Goal: Task Accomplishment & Management: Manage account settings

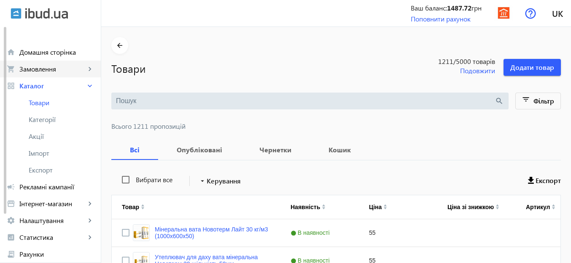
click at [56, 70] on span "Замовлення" at bounding box center [52, 69] width 66 height 8
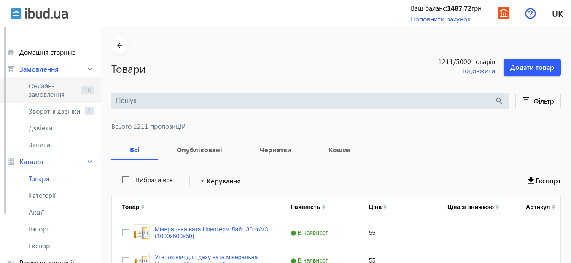
click at [44, 83] on span "Онлайн-замовлення" at bounding box center [53, 90] width 49 height 17
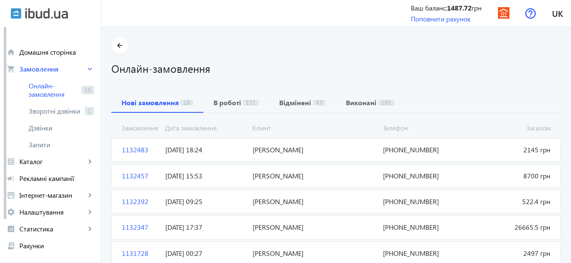
click at [180, 149] on span "[DATE] 18:24" at bounding box center [205, 149] width 87 height 9
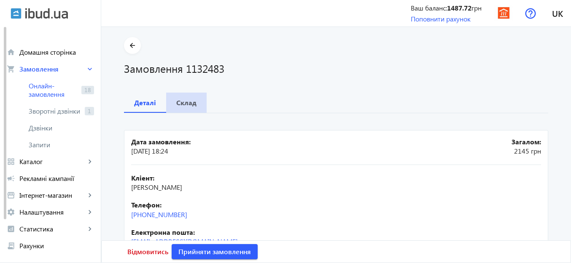
click at [192, 104] on b "Склад" at bounding box center [186, 102] width 20 height 7
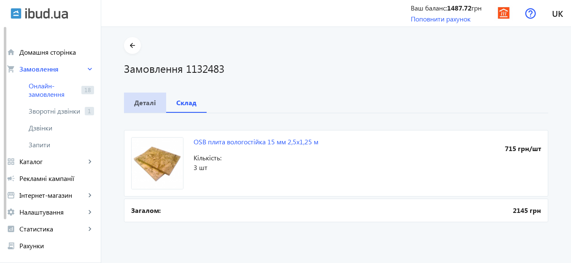
click at [148, 102] on b "Деталі" at bounding box center [145, 102] width 22 height 7
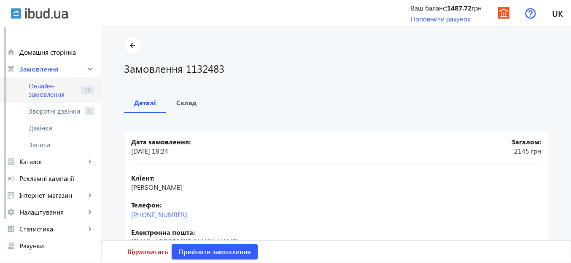
click at [33, 92] on span "Онлайн-замовлення" at bounding box center [53, 90] width 49 height 17
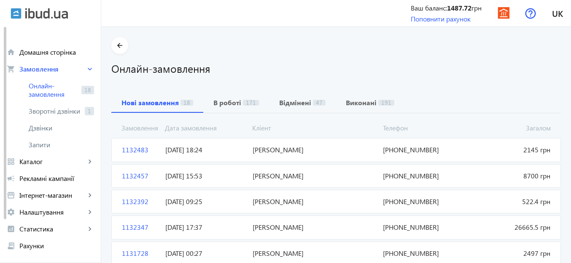
click at [278, 177] on span "[PERSON_NAME]" at bounding box center [314, 176] width 131 height 9
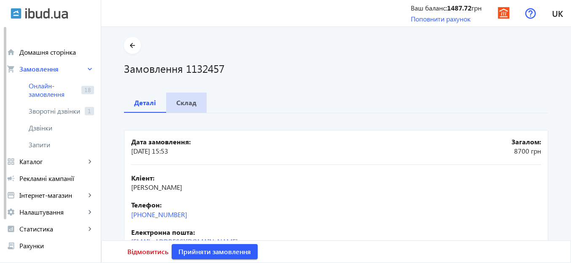
click at [188, 105] on b "Склад" at bounding box center [186, 102] width 20 height 7
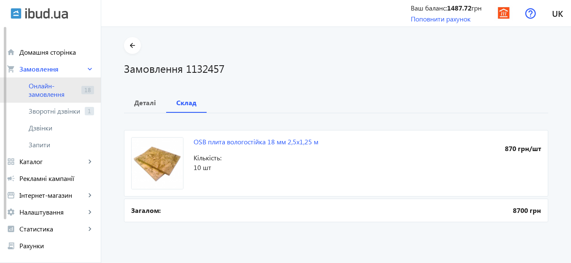
click at [39, 86] on span "Онлайн-замовлення" at bounding box center [53, 90] width 49 height 17
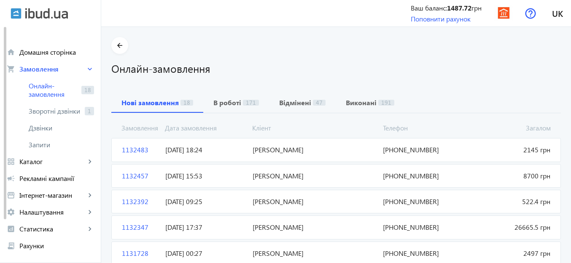
click at [281, 201] on span "[PERSON_NAME]" at bounding box center [314, 201] width 131 height 9
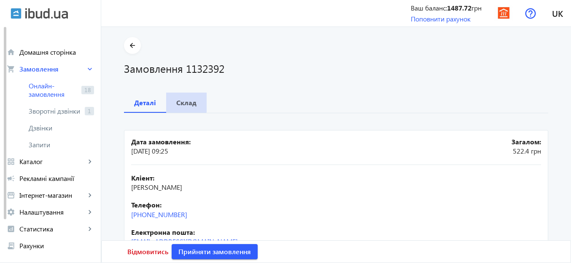
click at [181, 102] on b "Склад" at bounding box center [186, 102] width 20 height 7
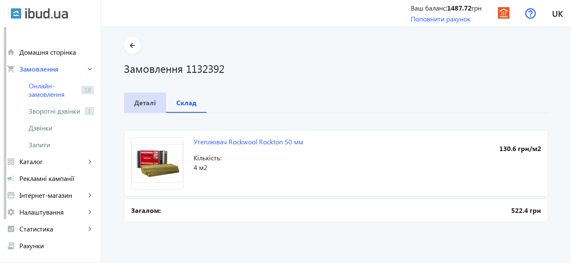
click at [134, 102] on b "Деталі" at bounding box center [145, 102] width 22 height 7
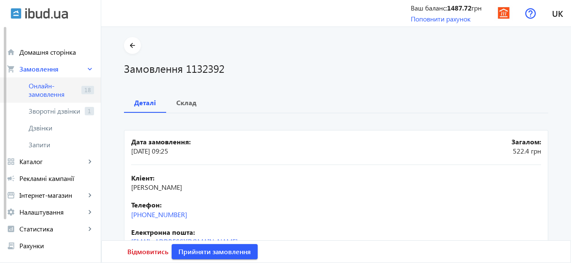
click at [37, 88] on span "Онлайн-замовлення" at bounding box center [53, 90] width 49 height 17
